Goal: Information Seeking & Learning: Learn about a topic

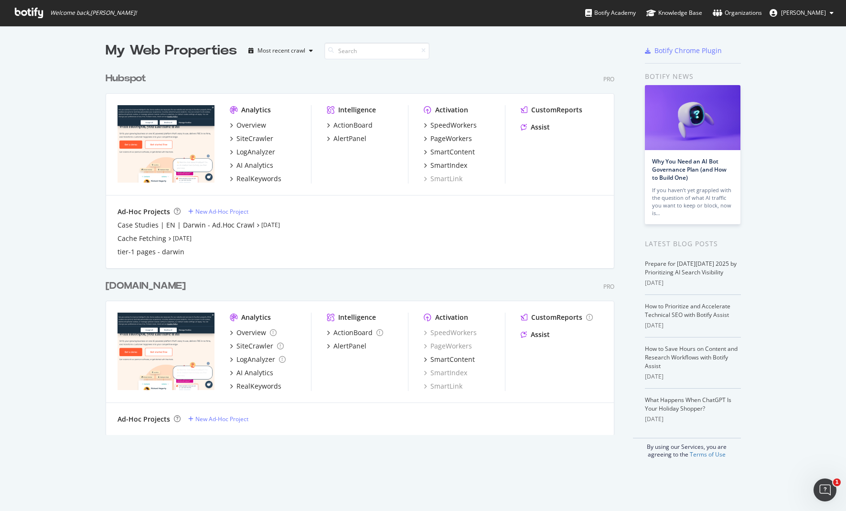
click at [139, 81] on div "Hubspot" at bounding box center [126, 79] width 41 height 14
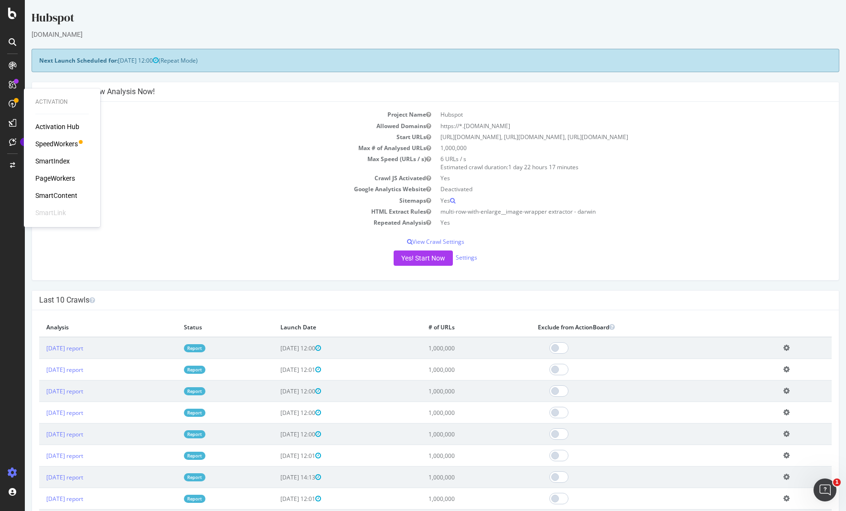
click at [46, 143] on div "SpeedWorkers" at bounding box center [56, 144] width 43 height 10
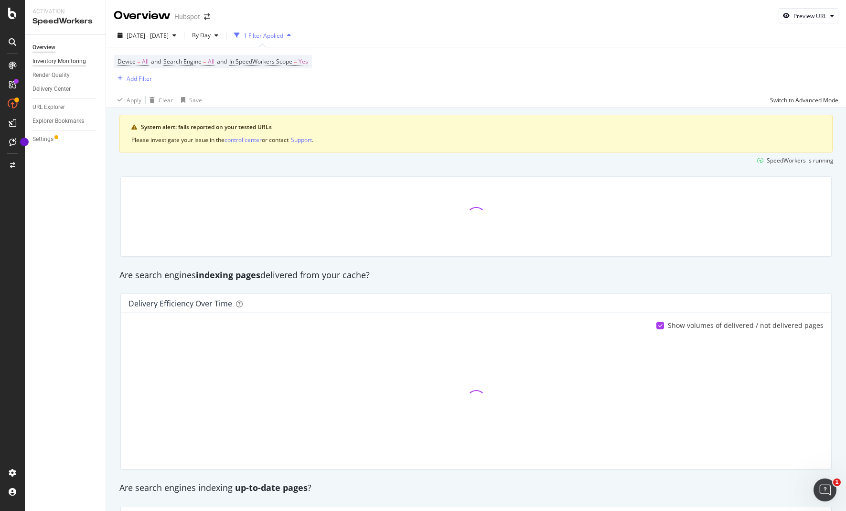
drag, startPoint x: 76, startPoint y: 62, endPoint x: 72, endPoint y: 65, distance: 5.4
click at [76, 62] on div "Inventory Monitoring" at bounding box center [58, 61] width 53 height 10
